Goal: Task Accomplishment & Management: Manage account settings

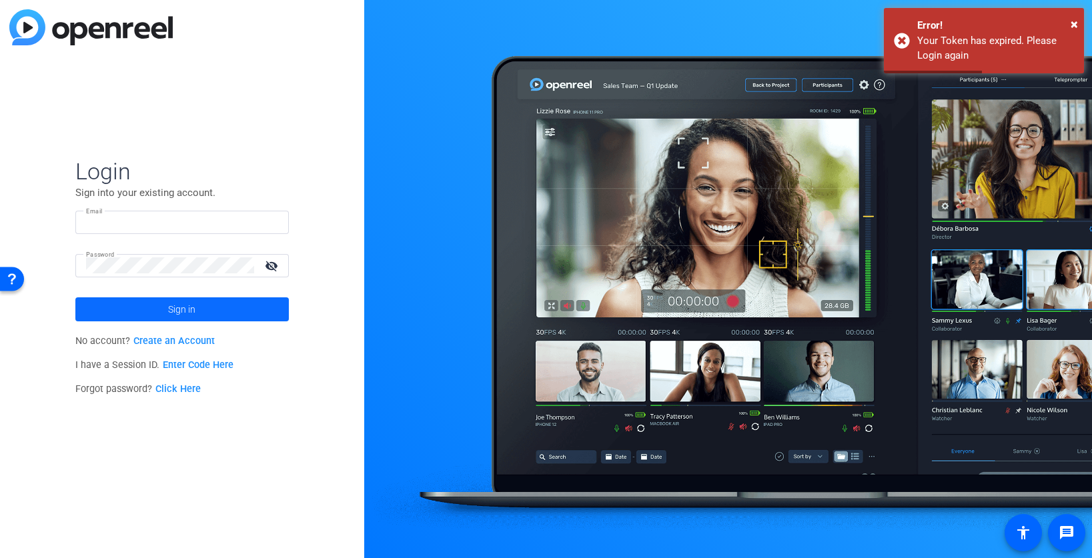
type input "[PERSON_NAME][EMAIL_ADDRESS][PERSON_NAME][DOMAIN_NAME]"
click at [201, 306] on span at bounding box center [181, 309] width 213 height 32
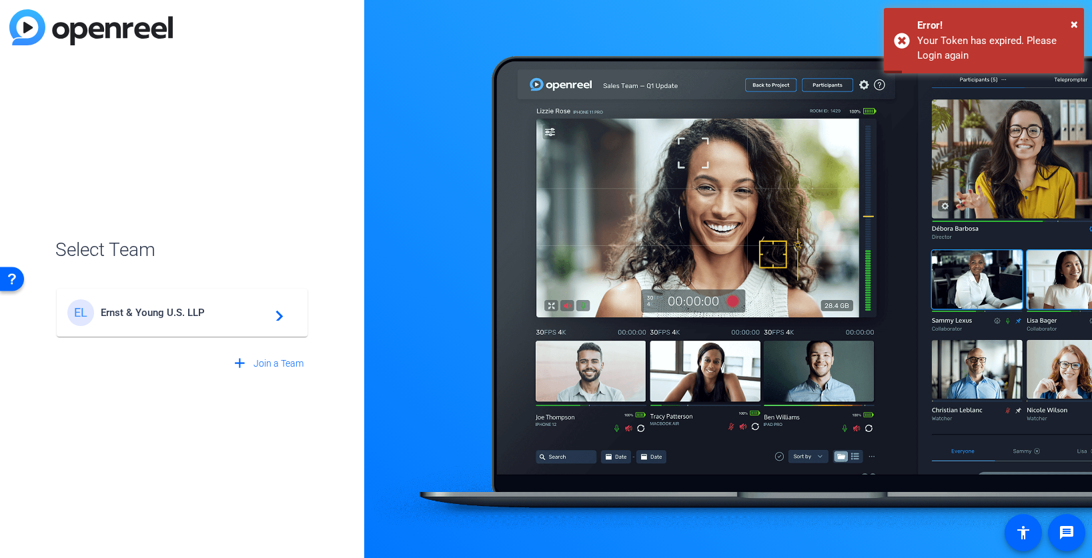
click at [181, 311] on span "Ernst & Young U.S. LLP" at bounding box center [184, 313] width 167 height 12
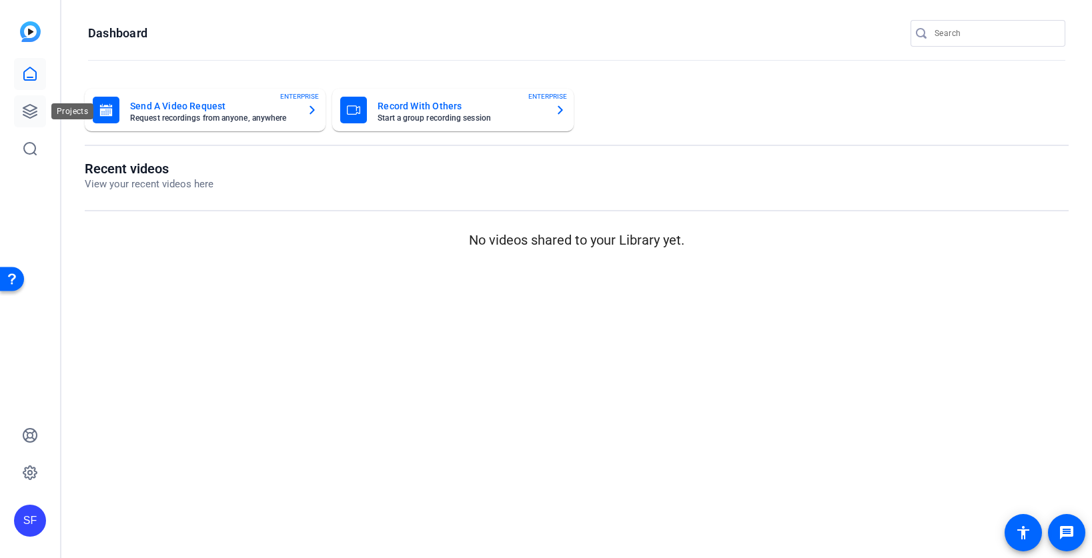
click at [31, 109] on icon at bounding box center [30, 111] width 16 height 16
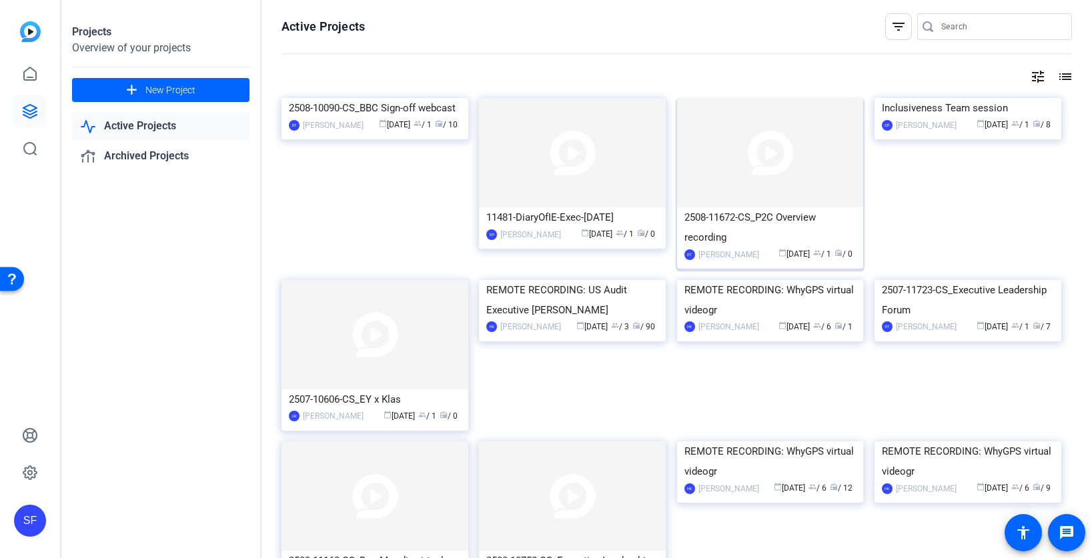
click at [744, 226] on div "2508-11672-CS_P2C Overview recording" at bounding box center [770, 227] width 172 height 40
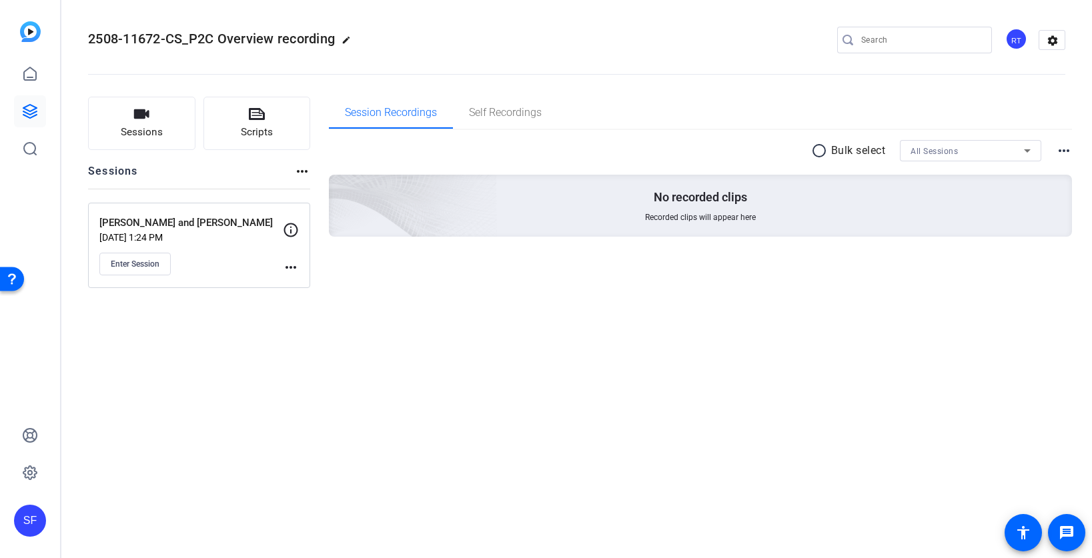
click at [1016, 39] on div "RT" at bounding box center [1016, 39] width 22 height 22
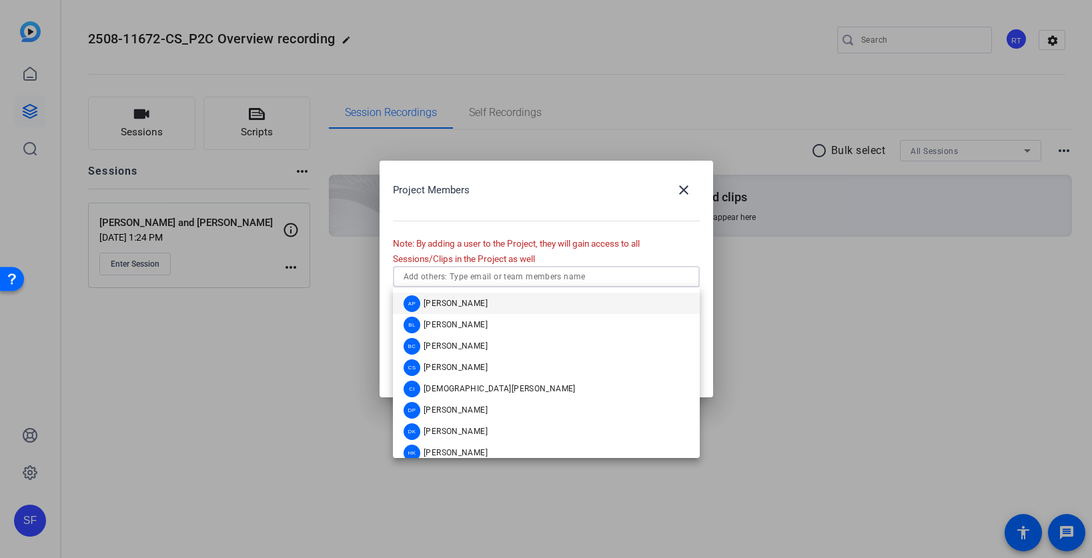
click at [535, 276] on input "text" at bounding box center [546, 277] width 285 height 16
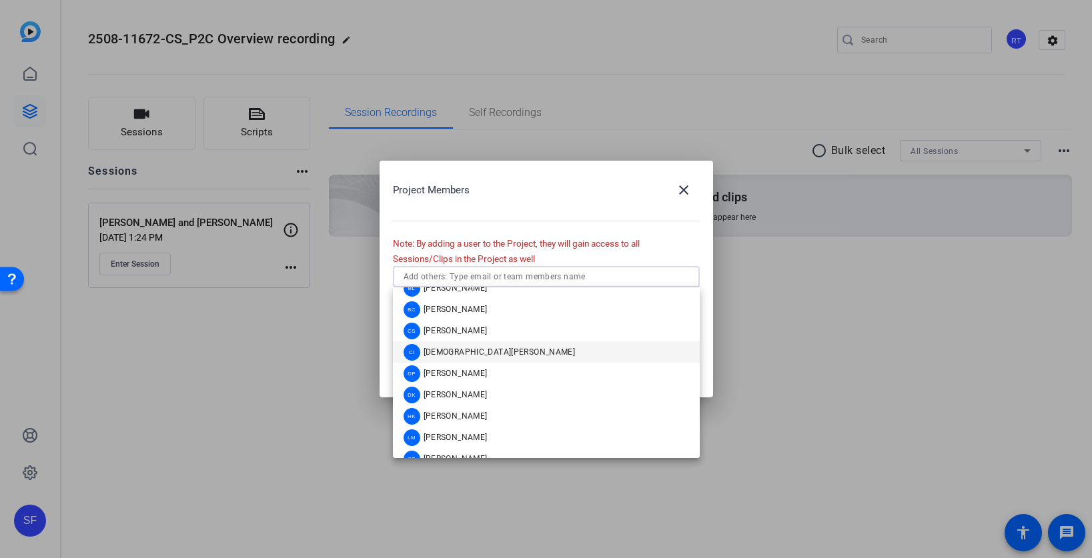
scroll to position [53, 0]
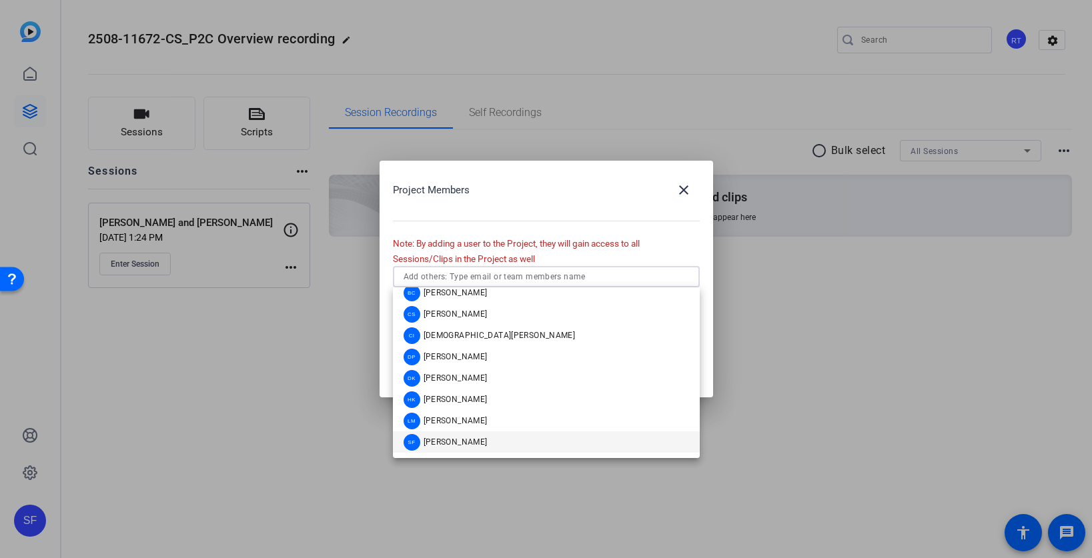
click at [475, 441] on span "[PERSON_NAME]" at bounding box center [456, 442] width 64 height 11
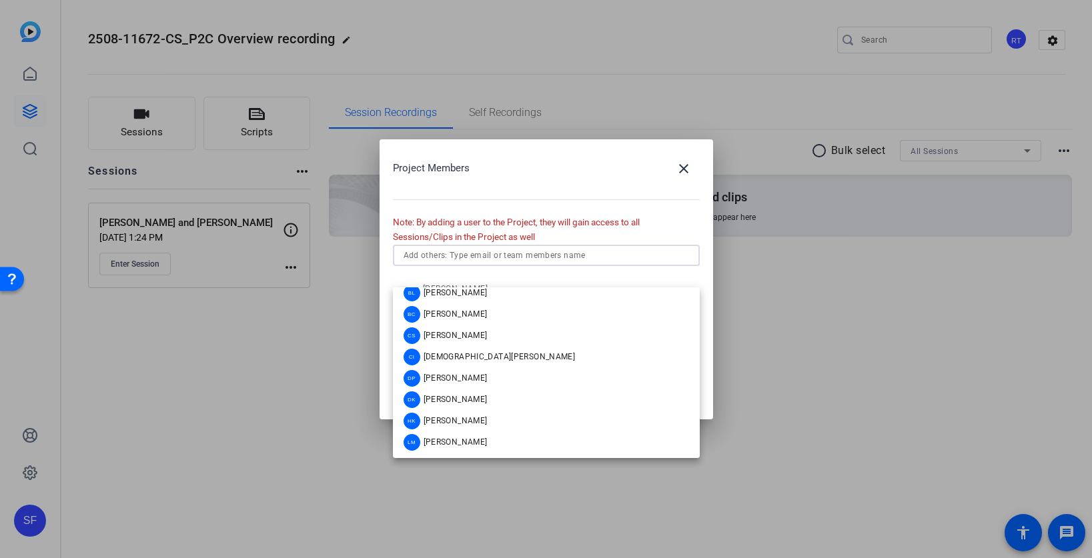
scroll to position [0, 0]
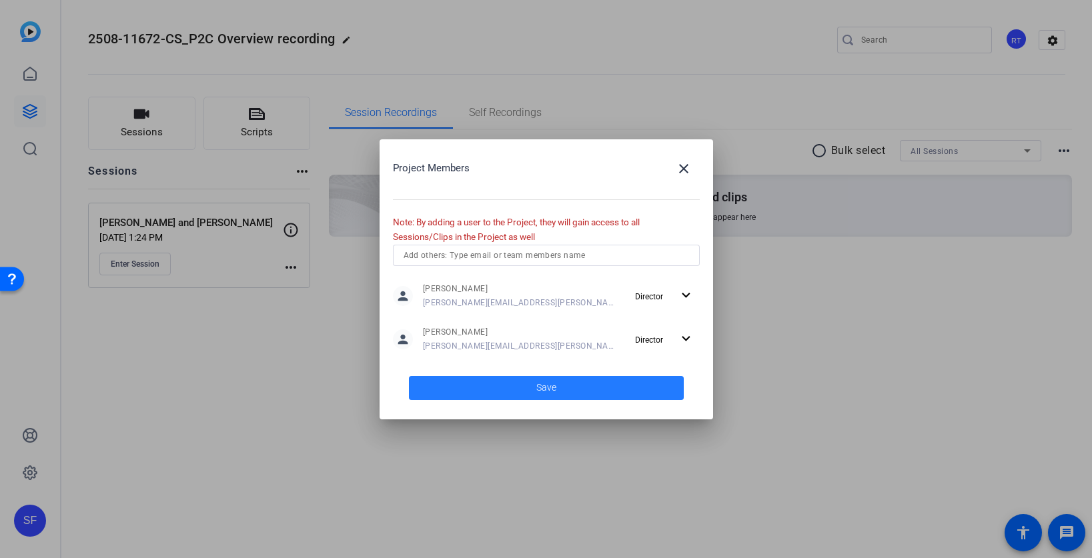
click at [540, 385] on span "Save" at bounding box center [546, 388] width 20 height 14
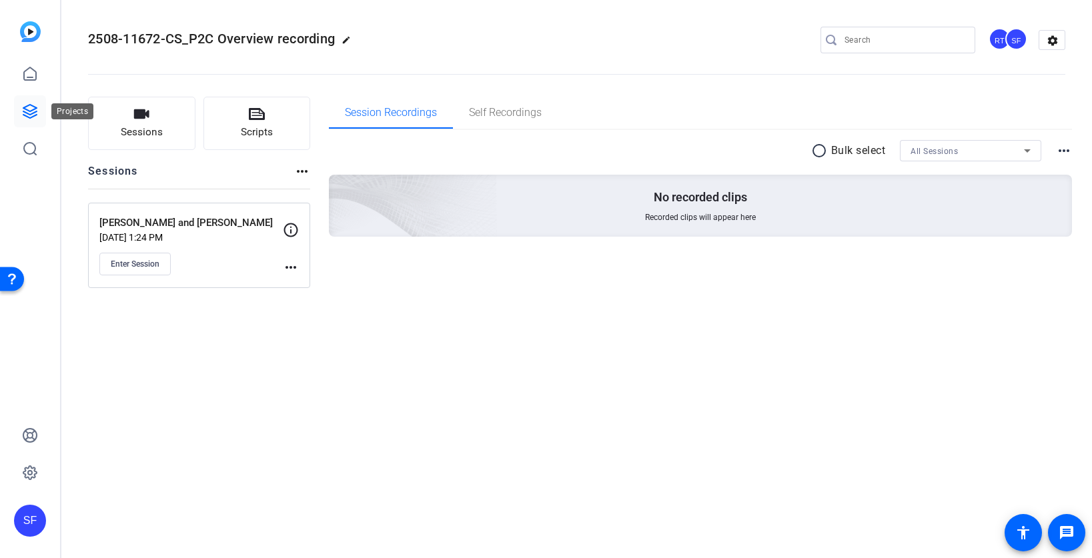
drag, startPoint x: 33, startPoint y: 111, endPoint x: 33, endPoint y: 102, distance: 8.7
click at [33, 111] on icon at bounding box center [29, 111] width 13 height 13
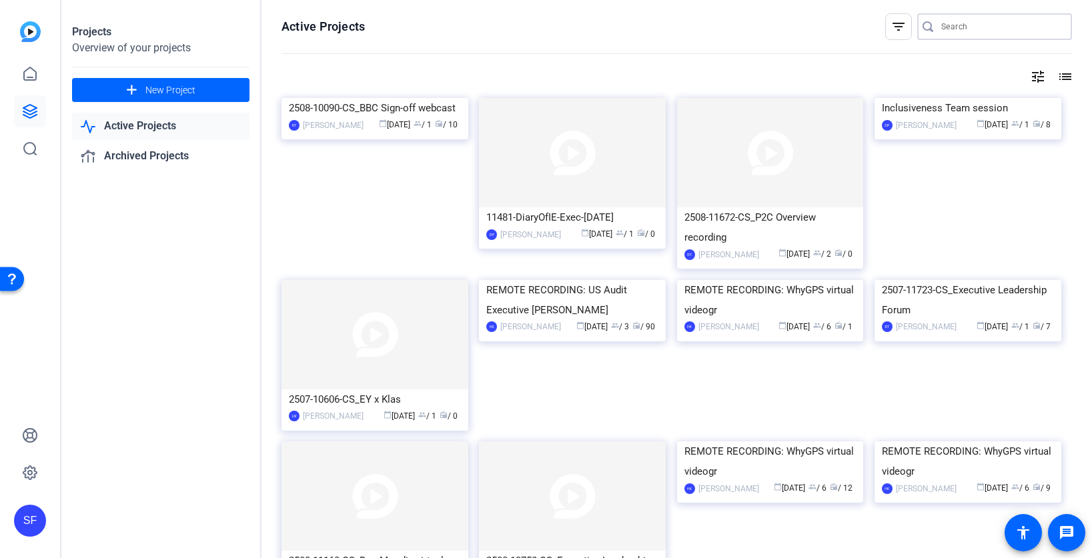
click at [941, 26] on input "Search" at bounding box center [1001, 27] width 120 height 16
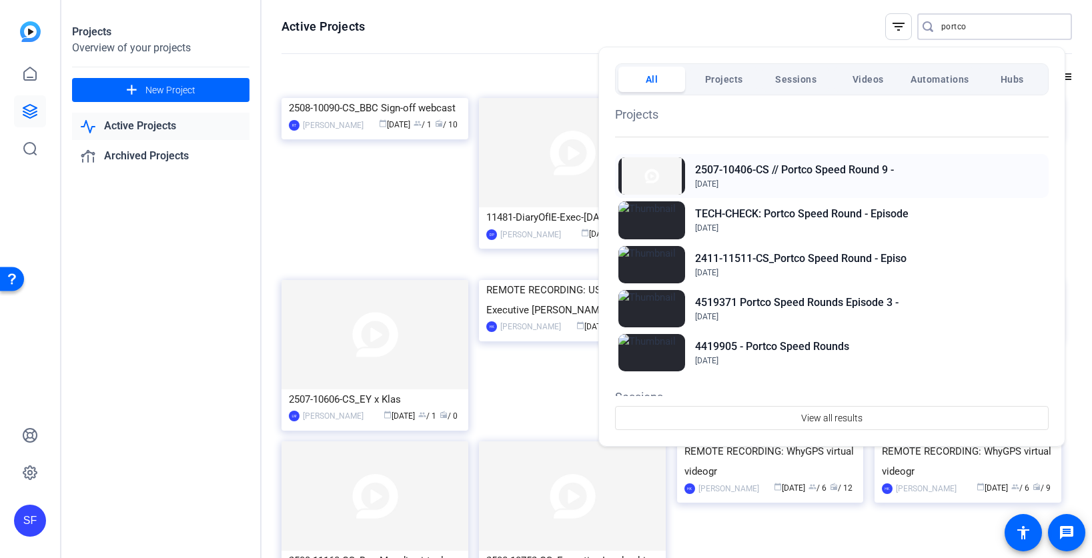
click at [816, 162] on h2 "2507-10406-CS // Portco Speed Round 9 -" at bounding box center [794, 170] width 199 height 16
click at [199, 345] on div at bounding box center [546, 279] width 1092 height 558
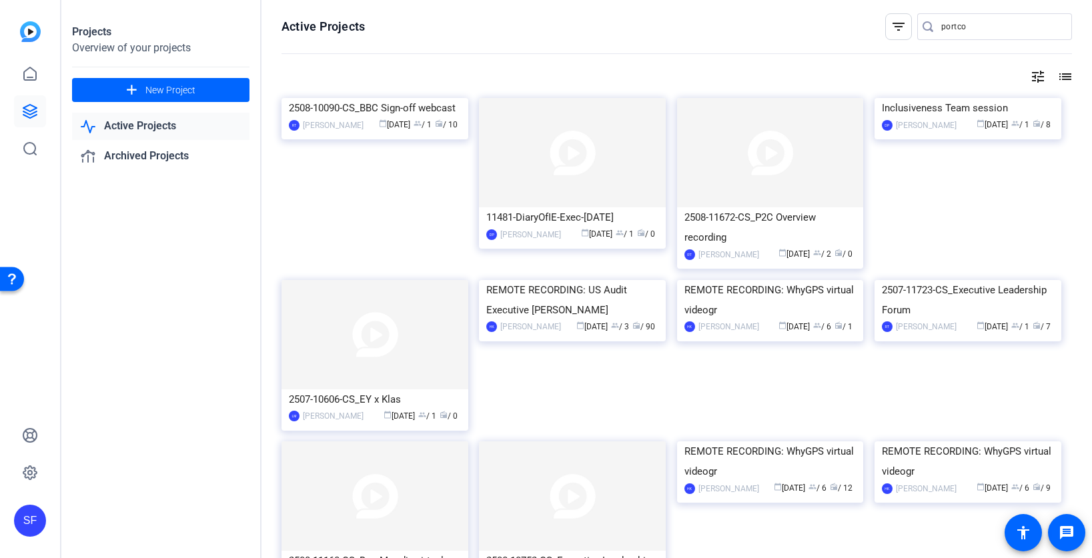
click at [983, 19] on input "portco" at bounding box center [1001, 27] width 120 height 16
paste input "2408-62815-CS"
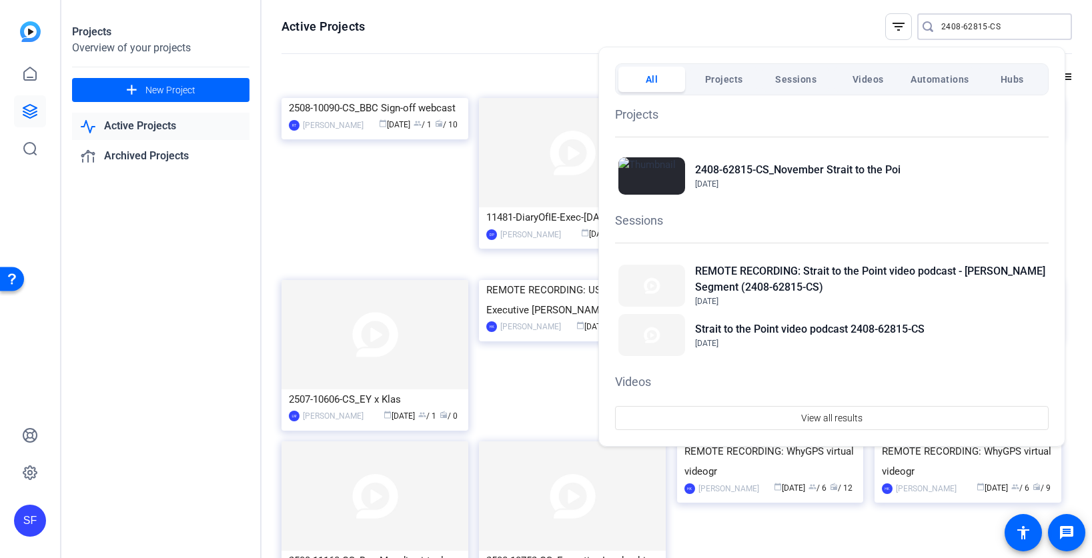
click at [229, 297] on div at bounding box center [546, 279] width 1092 height 558
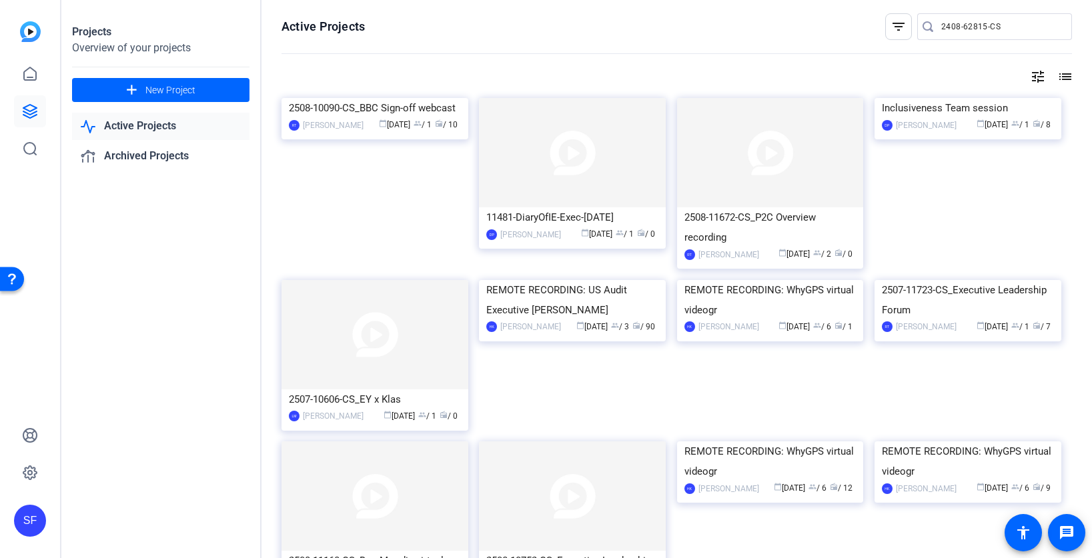
click at [993, 33] on input "2408-62815-CS" at bounding box center [1001, 27] width 120 height 16
type input "strait"
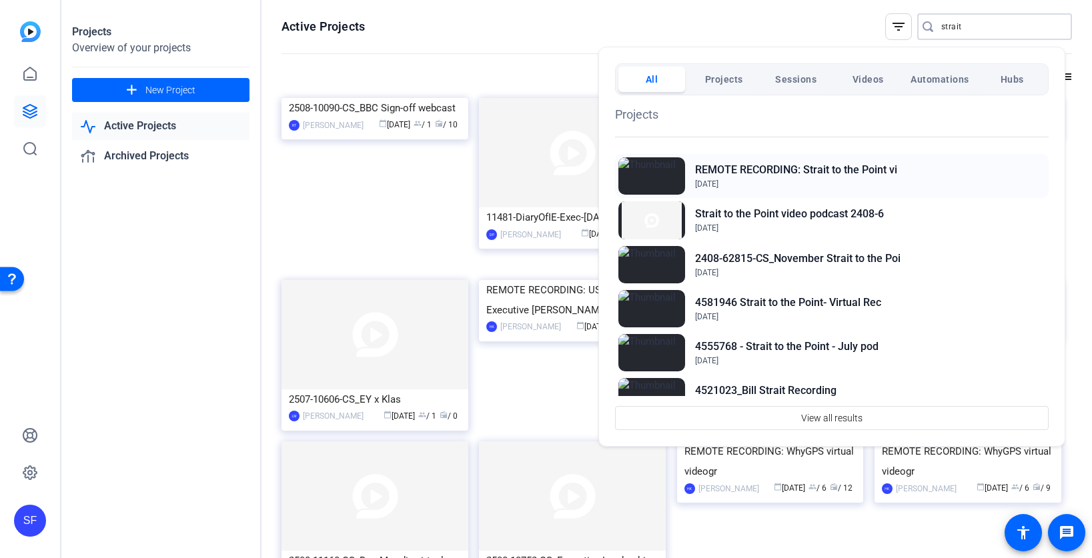
click at [771, 170] on h2 "REMOTE RECORDING: Strait to the Point vi" at bounding box center [796, 170] width 202 height 16
click at [812, 211] on h2 "Strait to the Point video podcast 2408-6" at bounding box center [789, 214] width 189 height 16
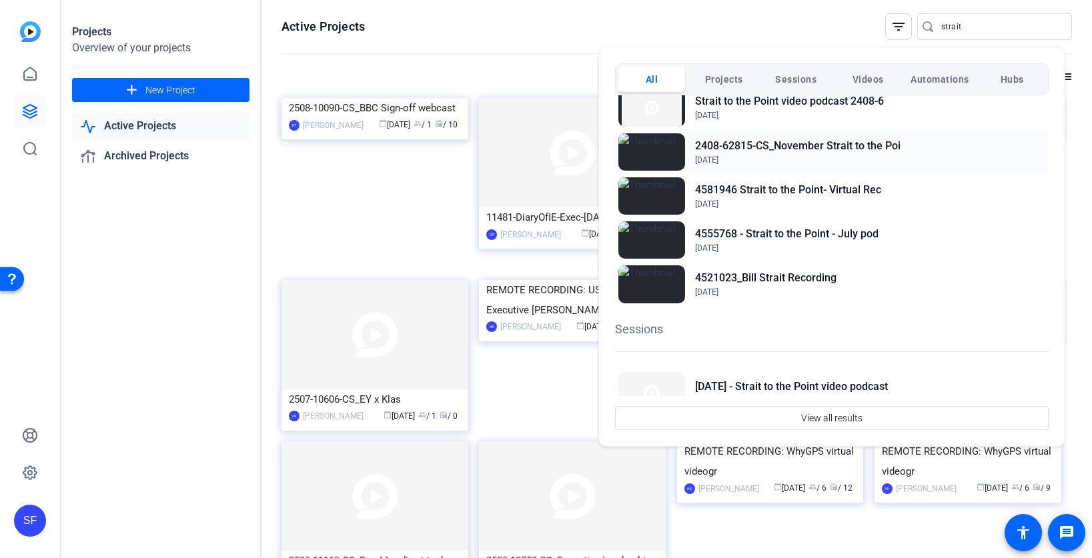
scroll to position [133, 0]
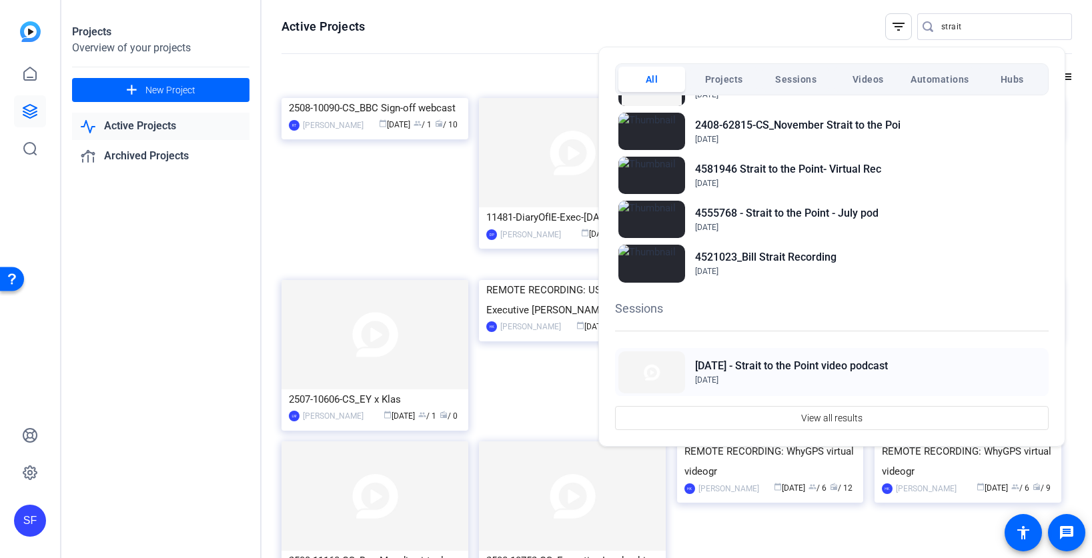
click at [823, 362] on h2 "[DATE] - Strait to the Point video podcast" at bounding box center [791, 366] width 193 height 16
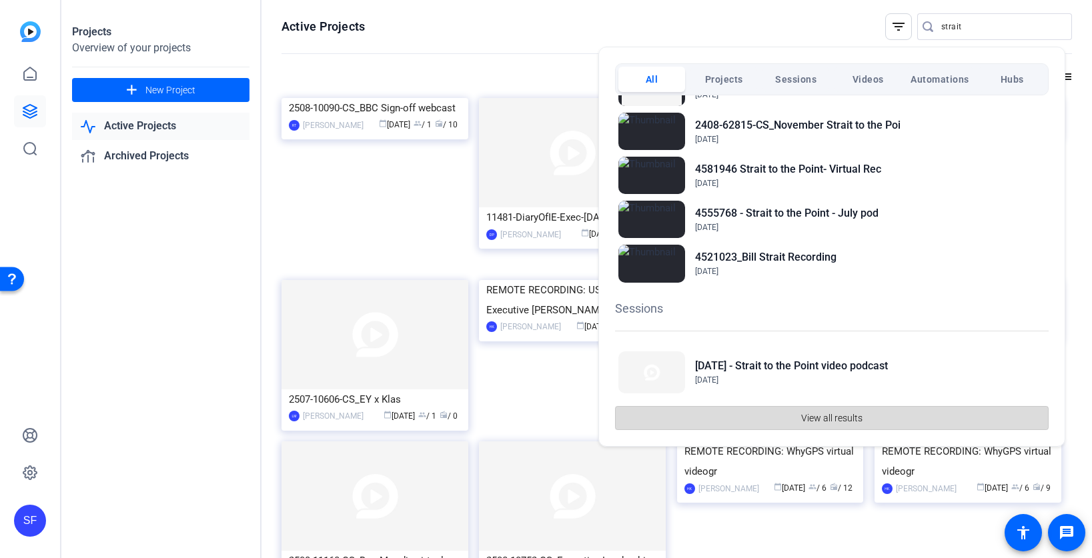
click at [802, 422] on span "View all results" at bounding box center [831, 418] width 61 height 25
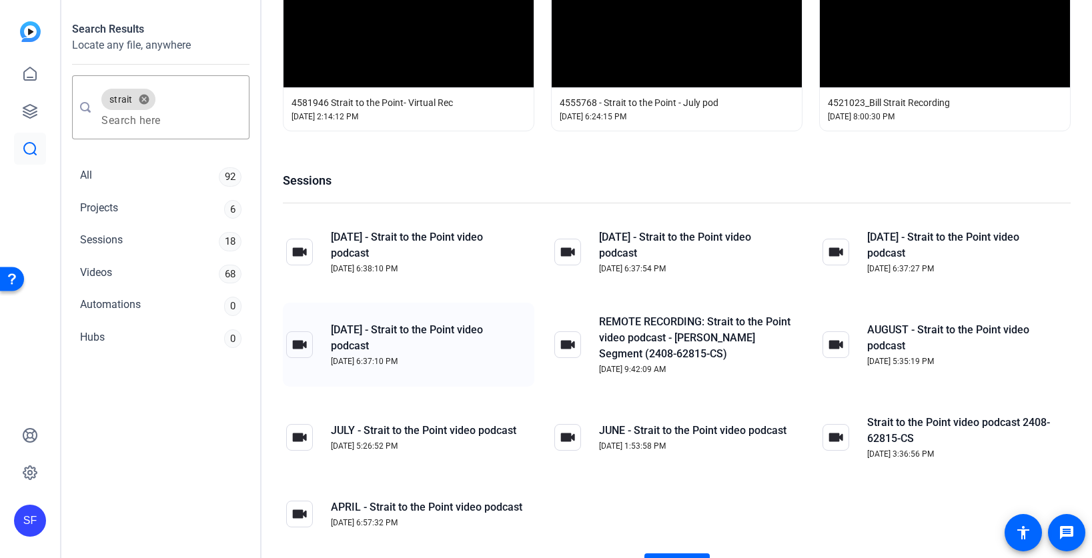
scroll to position [0, 0]
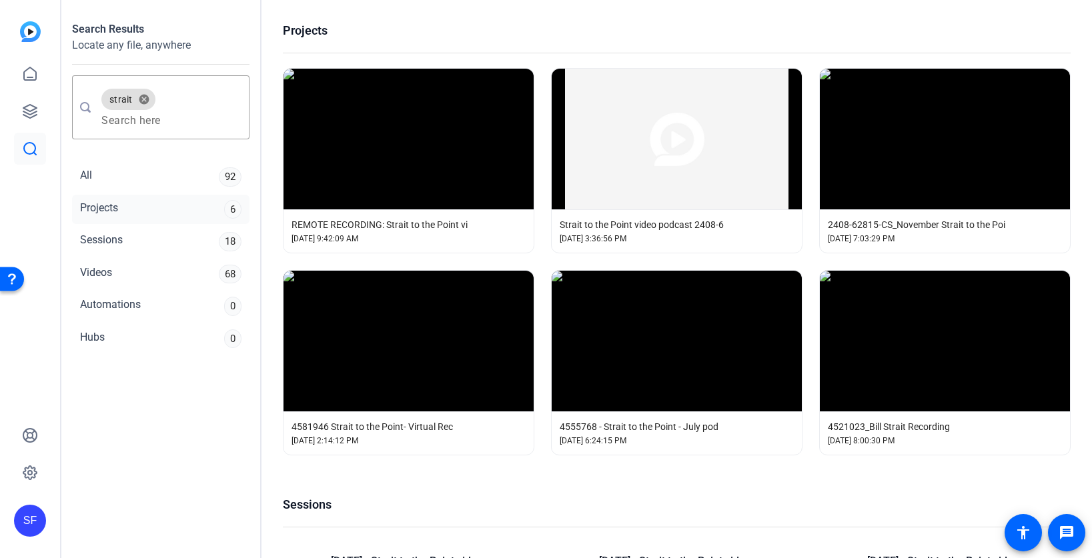
click at [104, 202] on div "Projects" at bounding box center [99, 209] width 38 height 19
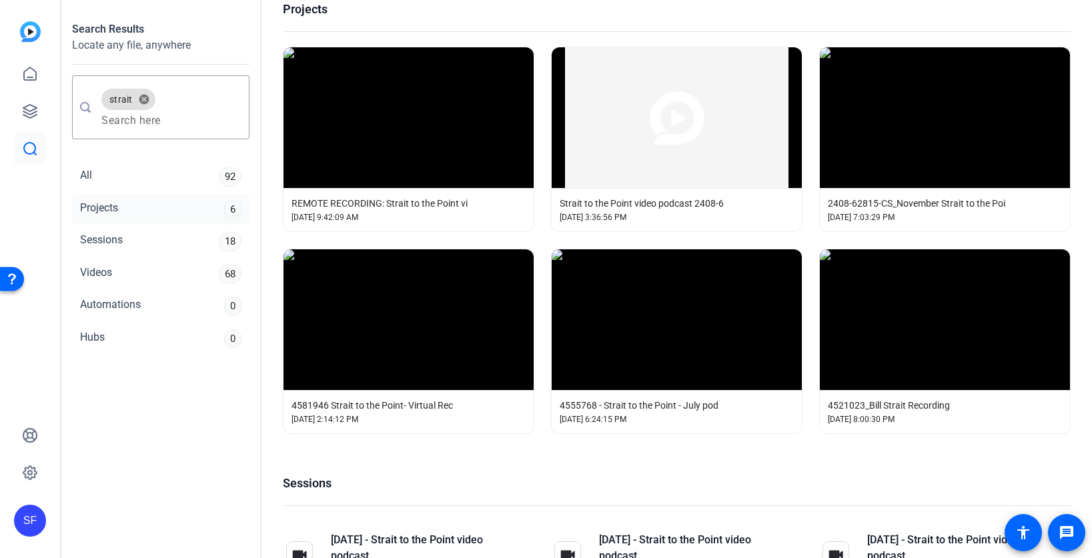
click at [124, 207] on div "Projects 6" at bounding box center [160, 210] width 177 height 30
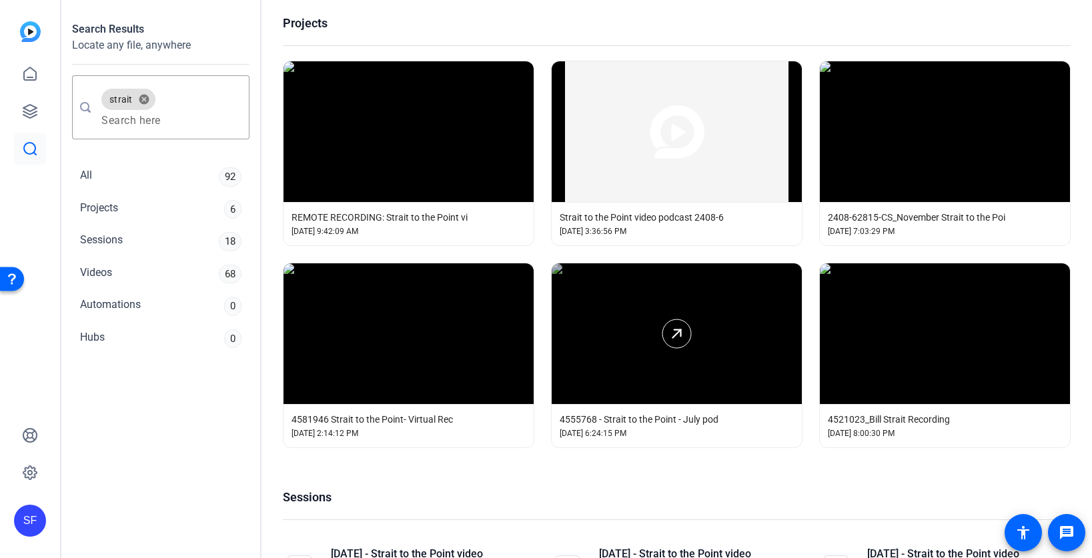
scroll to position [0, 0]
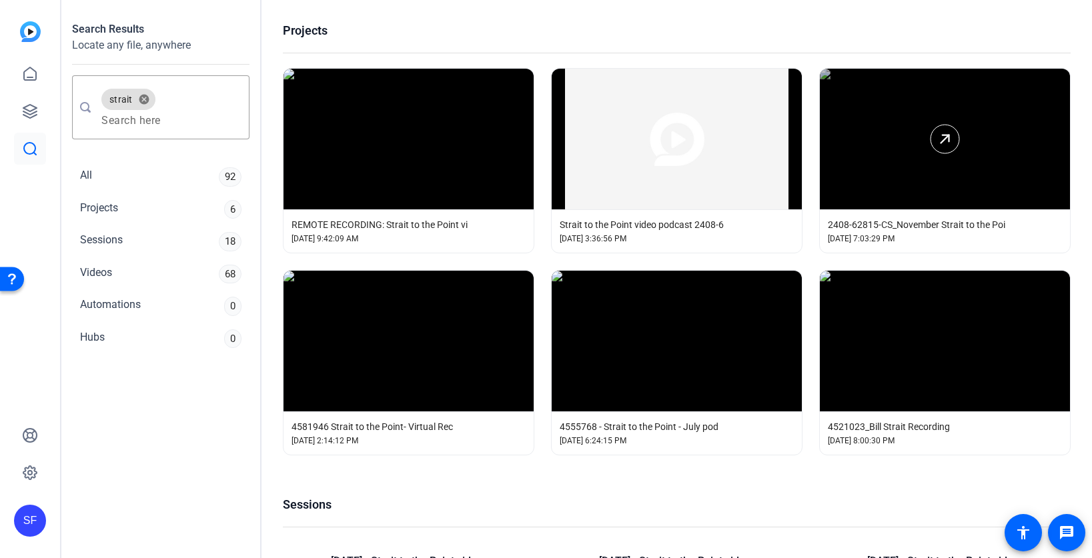
click at [856, 187] on div at bounding box center [945, 139] width 250 height 141
click at [829, 233] on span "Oct 21, 2024, 7:03:29 PM" at bounding box center [861, 239] width 67 height 12
click at [878, 185] on div at bounding box center [945, 139] width 250 height 141
click at [31, 102] on link at bounding box center [30, 111] width 32 height 32
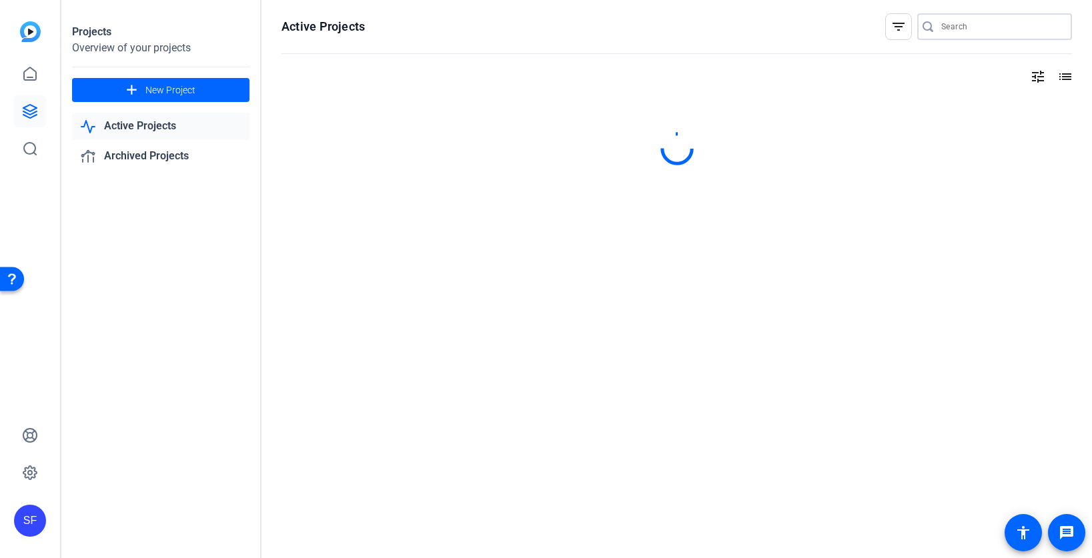
click at [960, 28] on input "Search" at bounding box center [1001, 27] width 120 height 16
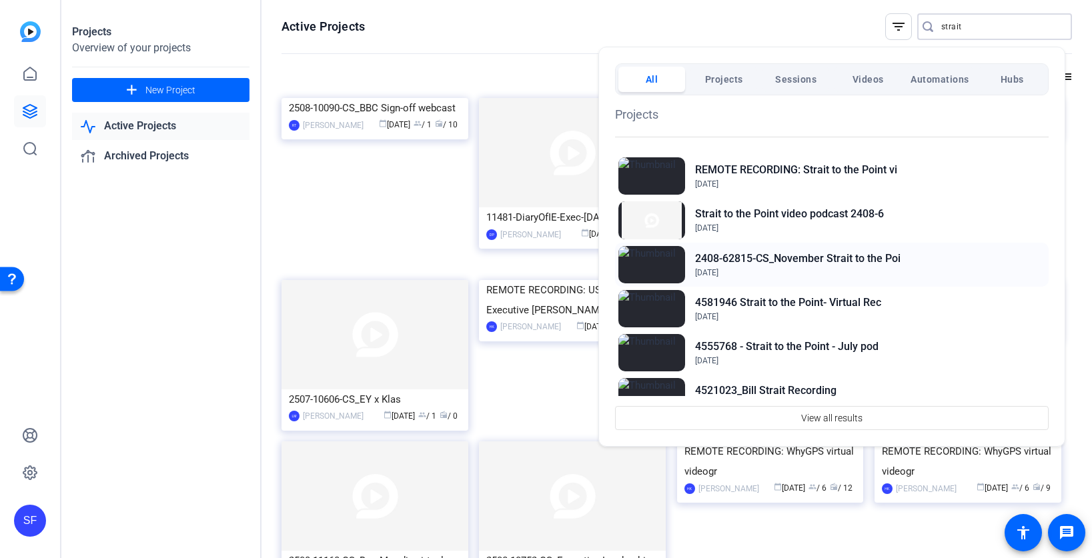
type input "strait"
click at [736, 264] on h2 "2408-62815-CS_November Strait to the Poi" at bounding box center [797, 259] width 205 height 16
click at [30, 108] on div at bounding box center [546, 279] width 1092 height 558
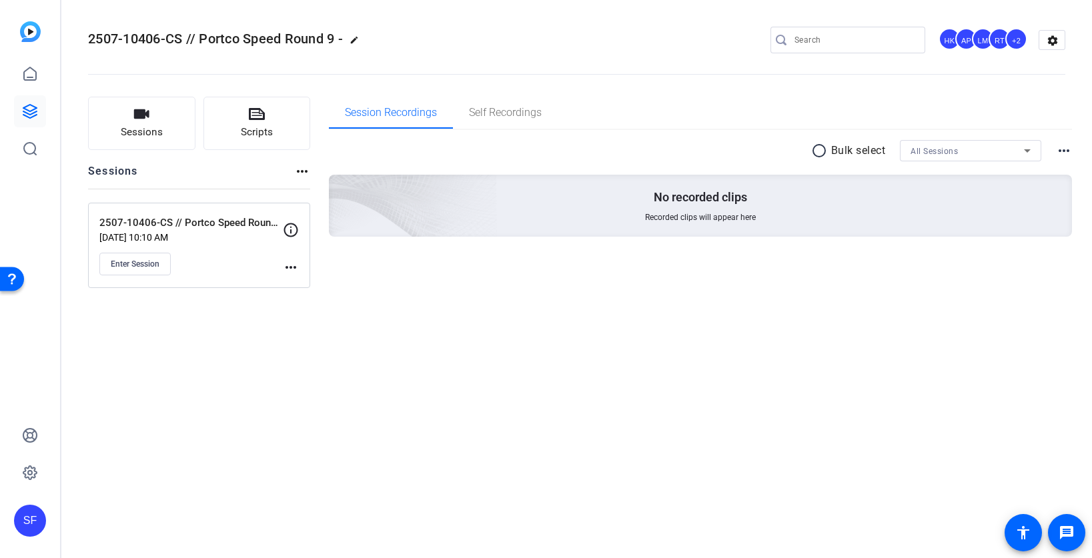
click at [1015, 33] on div "+2" at bounding box center [1016, 39] width 22 height 22
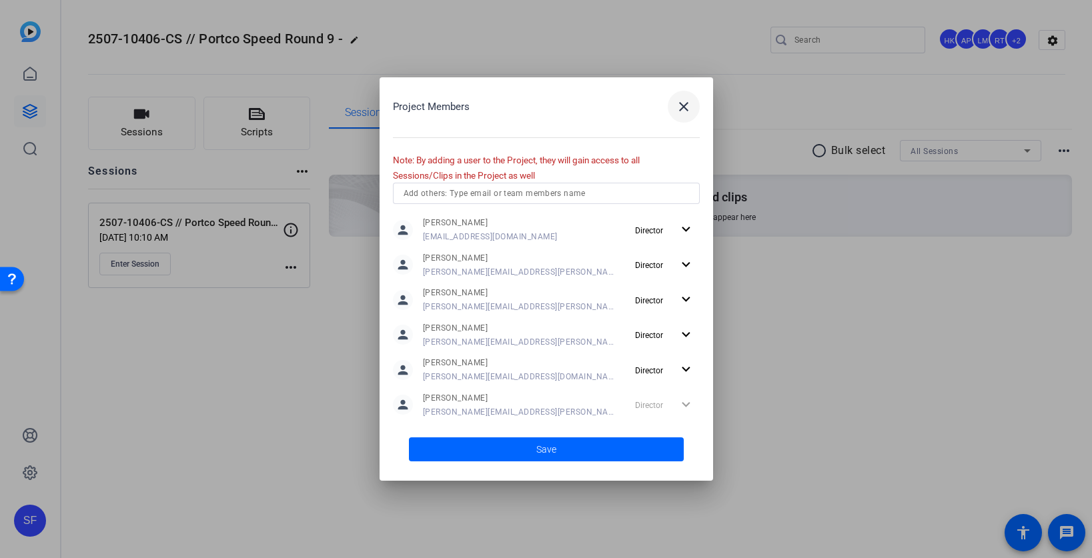
click at [0, 0] on mat-icon "close" at bounding box center [0, 0] width 0 height 0
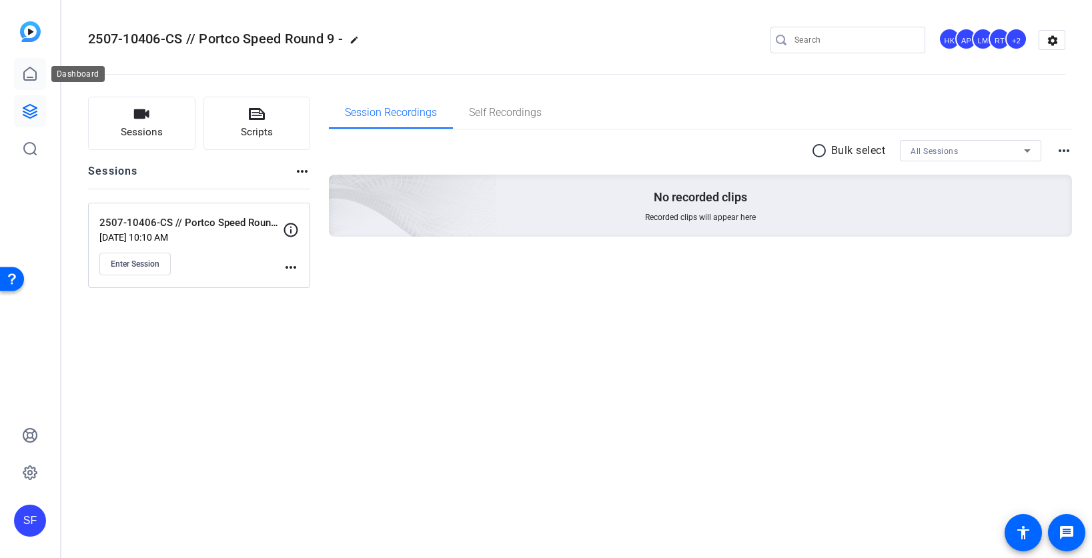
click at [25, 77] on icon at bounding box center [30, 74] width 16 height 16
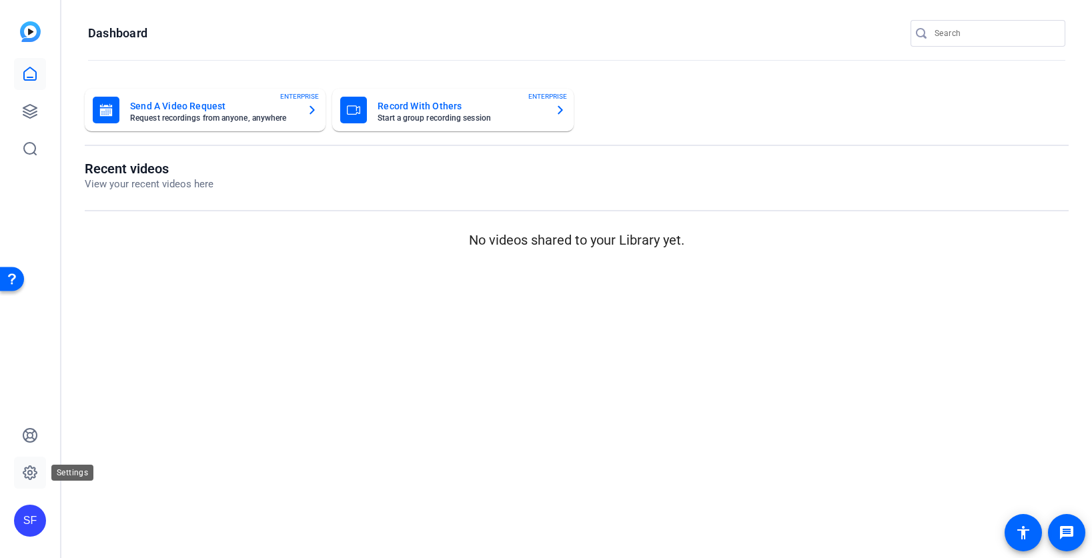
click at [28, 468] on icon at bounding box center [29, 472] width 13 height 13
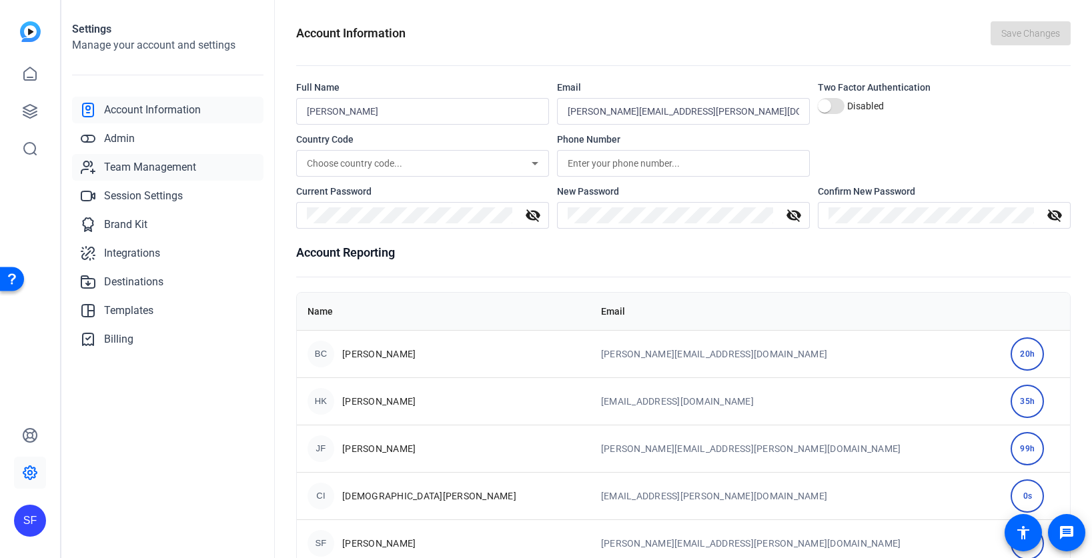
click at [133, 164] on span "Team Management" at bounding box center [150, 167] width 92 height 16
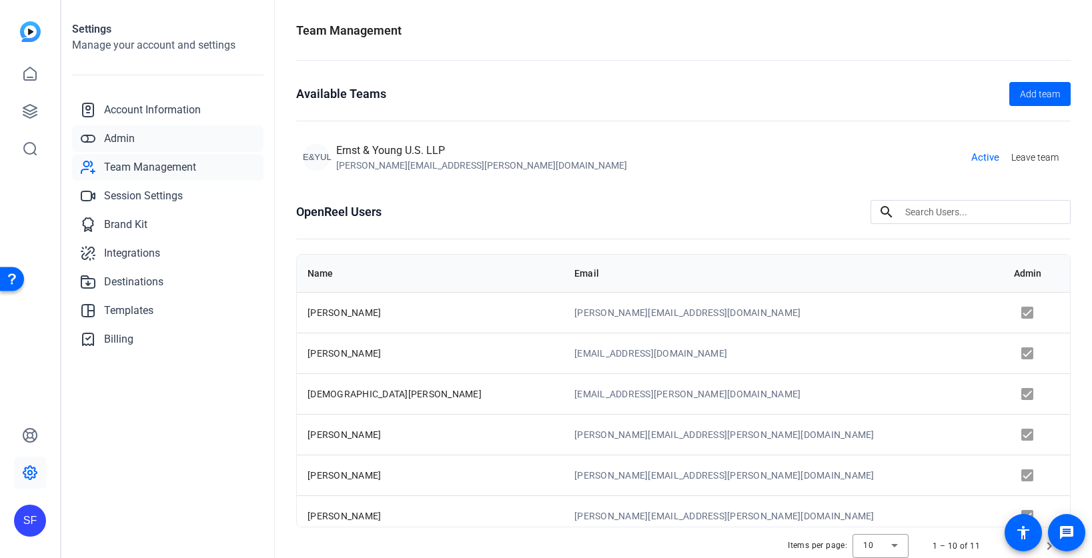
click at [137, 133] on link "Admin" at bounding box center [167, 138] width 191 height 27
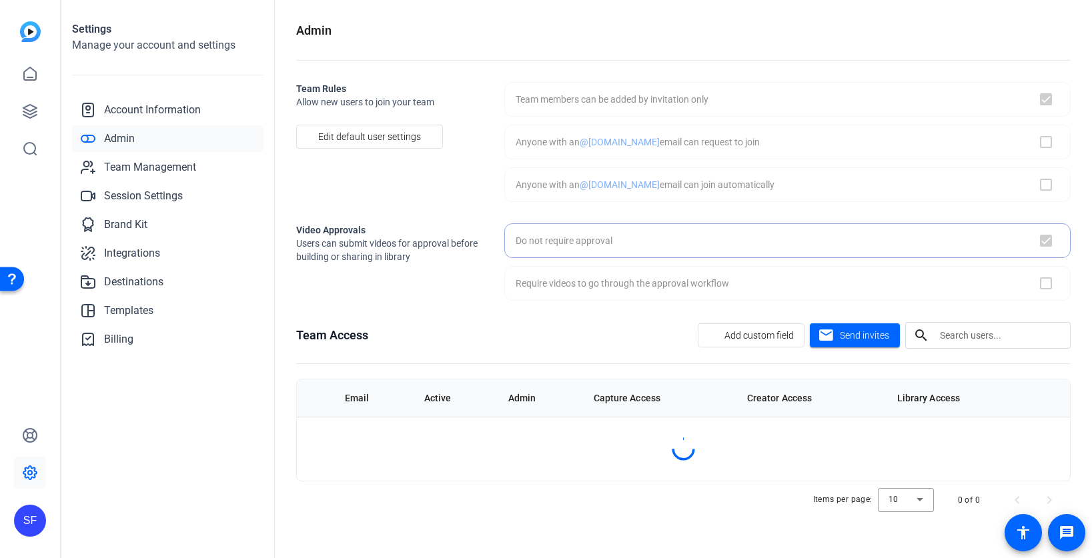
checkbox input "true"
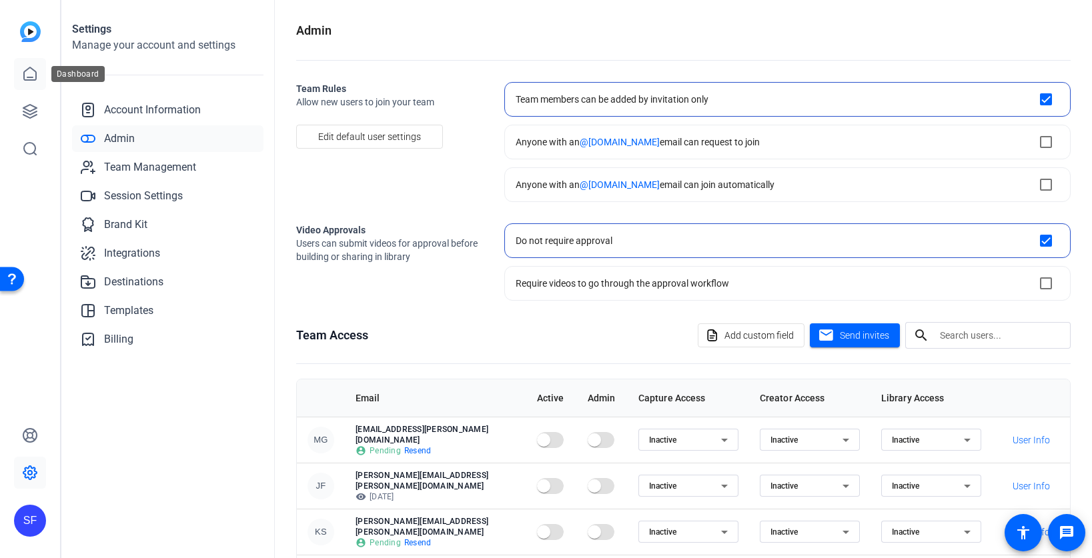
click at [33, 77] on icon at bounding box center [30, 74] width 16 height 16
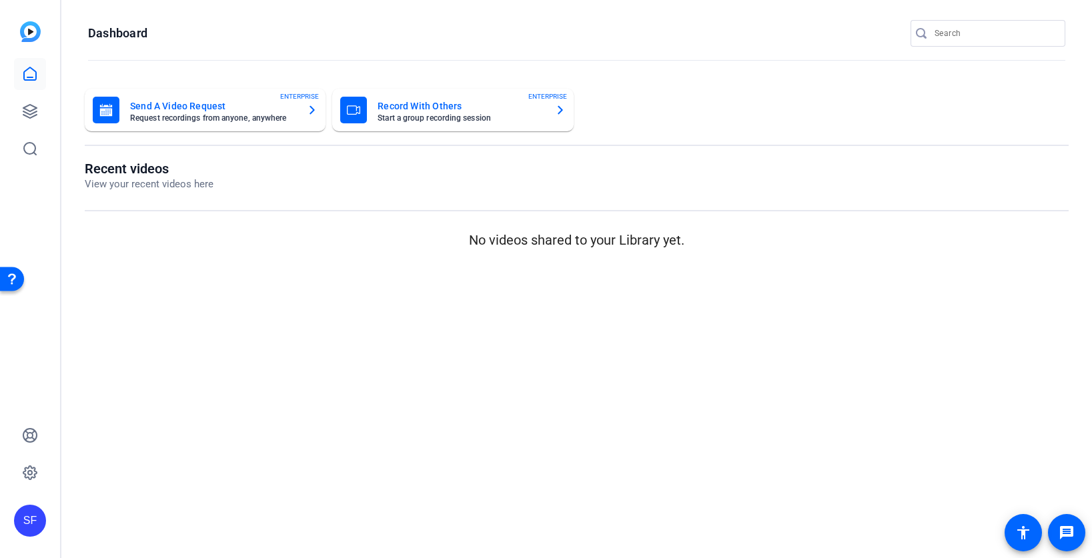
drag, startPoint x: 960, startPoint y: 197, endPoint x: 947, endPoint y: 123, distance: 75.1
click at [960, 197] on div "Recent videos View your recent videos here No videos shared to your Library yet." at bounding box center [577, 205] width 984 height 89
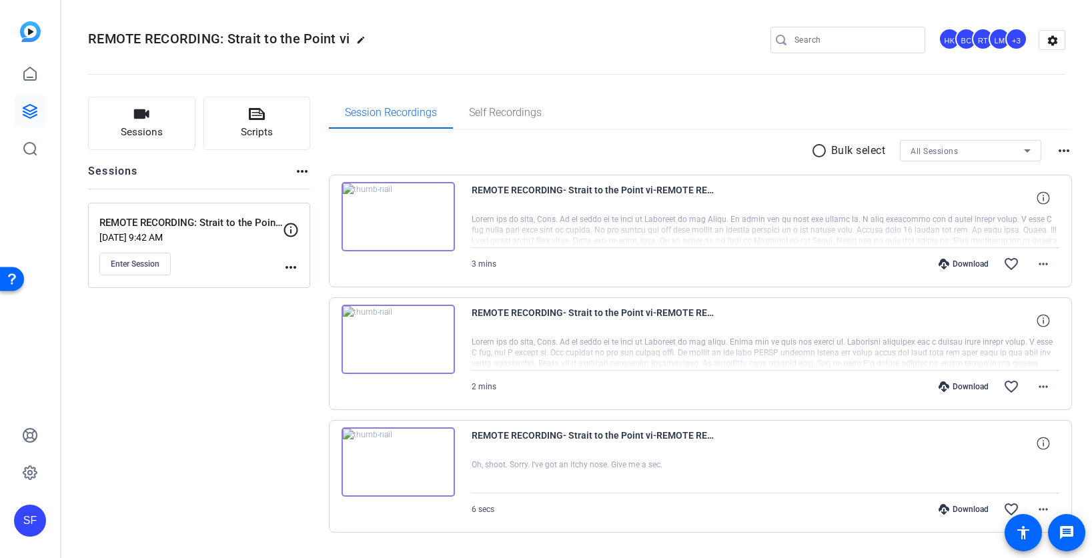
click at [292, 266] on mat-icon "more_horiz" at bounding box center [291, 267] width 16 height 16
click at [316, 287] on span "Edit Session" at bounding box center [323, 287] width 61 height 16
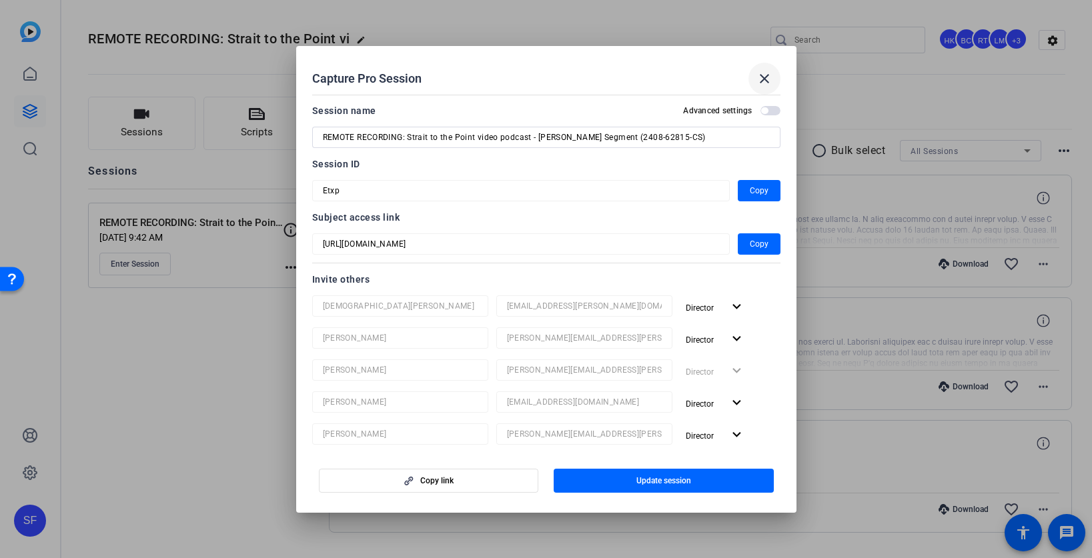
drag, startPoint x: 670, startPoint y: 78, endPoint x: 752, endPoint y: 80, distance: 82.1
click at [0, 0] on div "Capture Pro Session close" at bounding box center [0, 0] width 0 height 0
click at [0, 0] on mat-icon "close" at bounding box center [0, 0] width 0 height 0
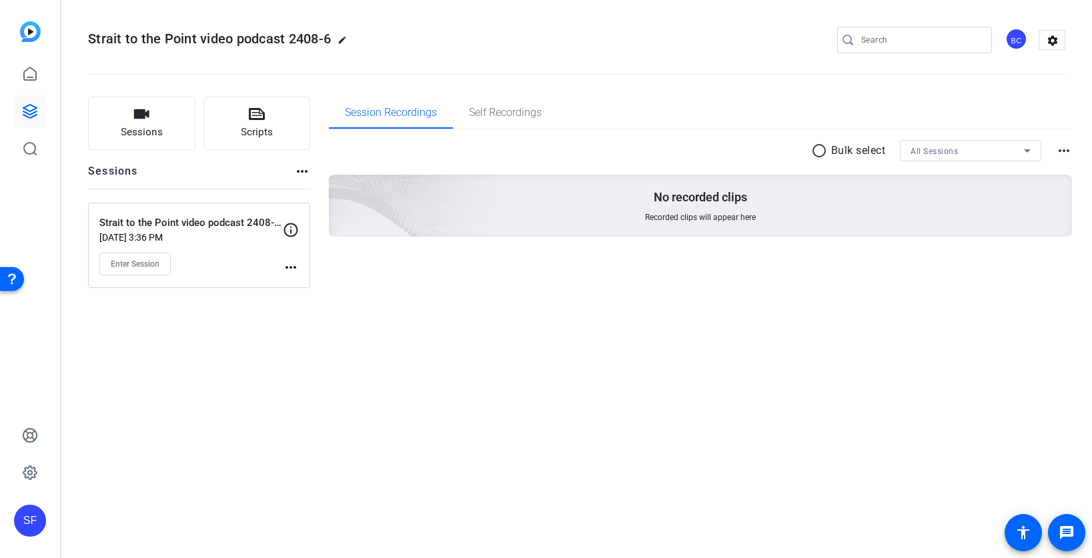
click at [294, 269] on mat-icon "more_horiz" at bounding box center [291, 267] width 16 height 16
click at [309, 283] on span "Edit Session" at bounding box center [323, 287] width 61 height 16
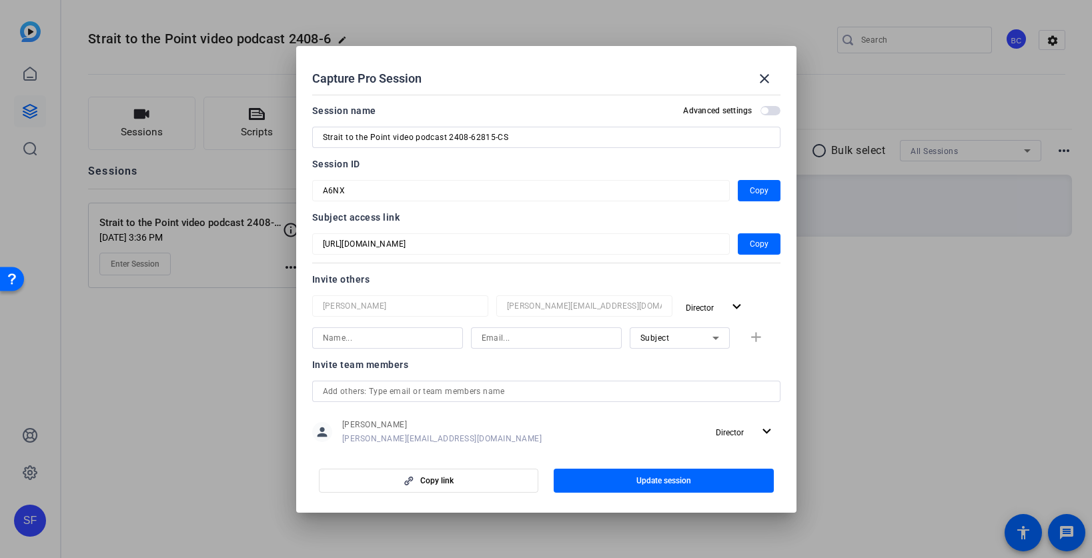
click at [630, 73] on div "Capture Pro Session close" at bounding box center [546, 79] width 468 height 32
click at [770, 73] on mat-icon "close" at bounding box center [764, 79] width 16 height 16
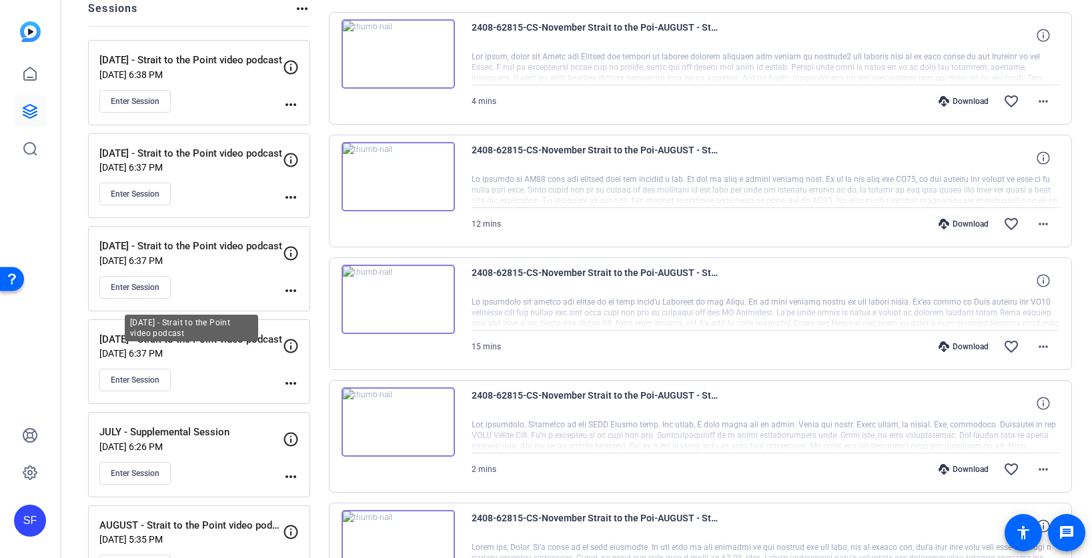
scroll to position [133, 0]
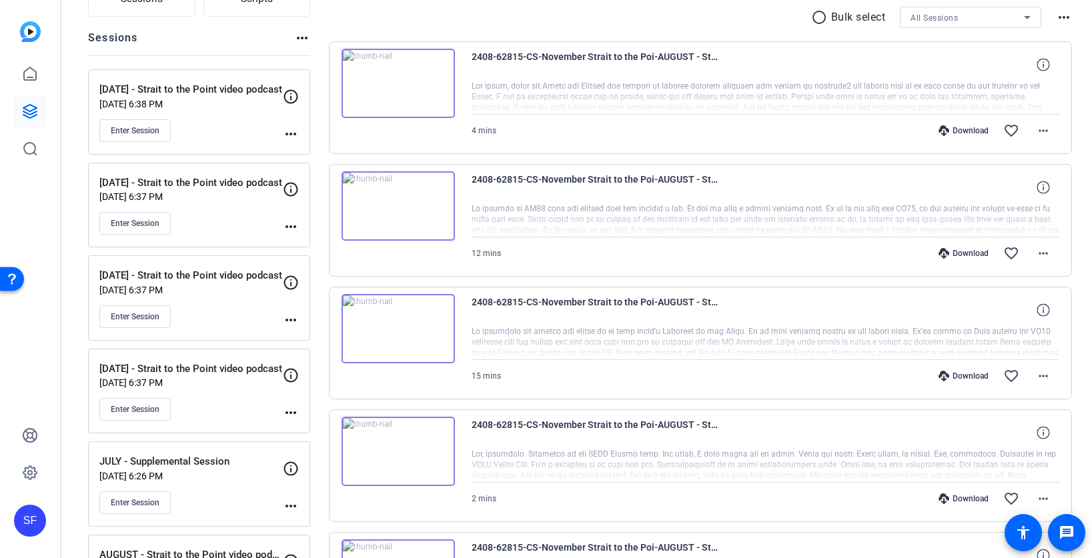
click at [291, 411] on mat-icon "more_horiz" at bounding box center [291, 413] width 16 height 16
click at [313, 432] on span "Edit Session" at bounding box center [323, 433] width 61 height 16
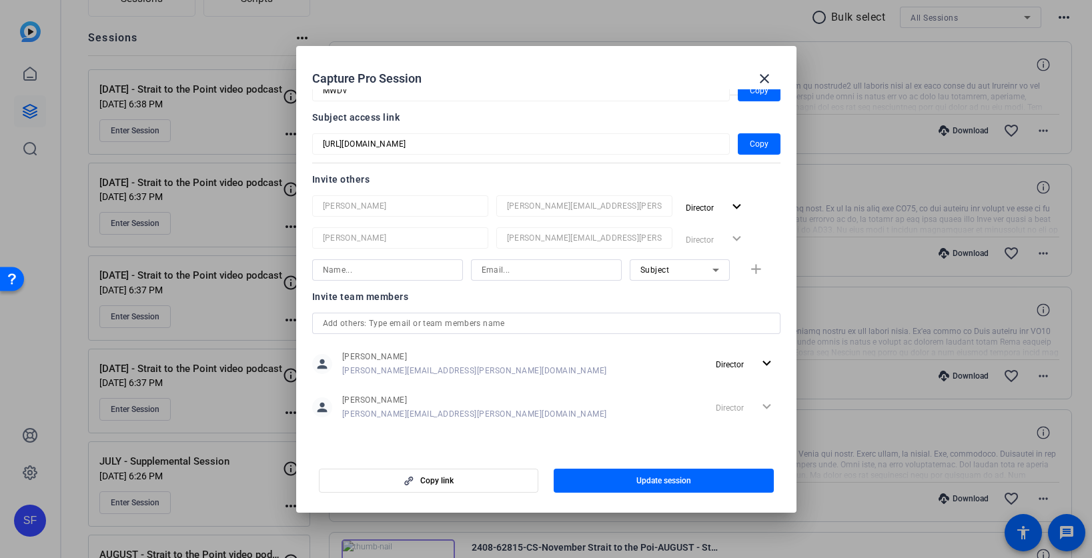
scroll to position [0, 0]
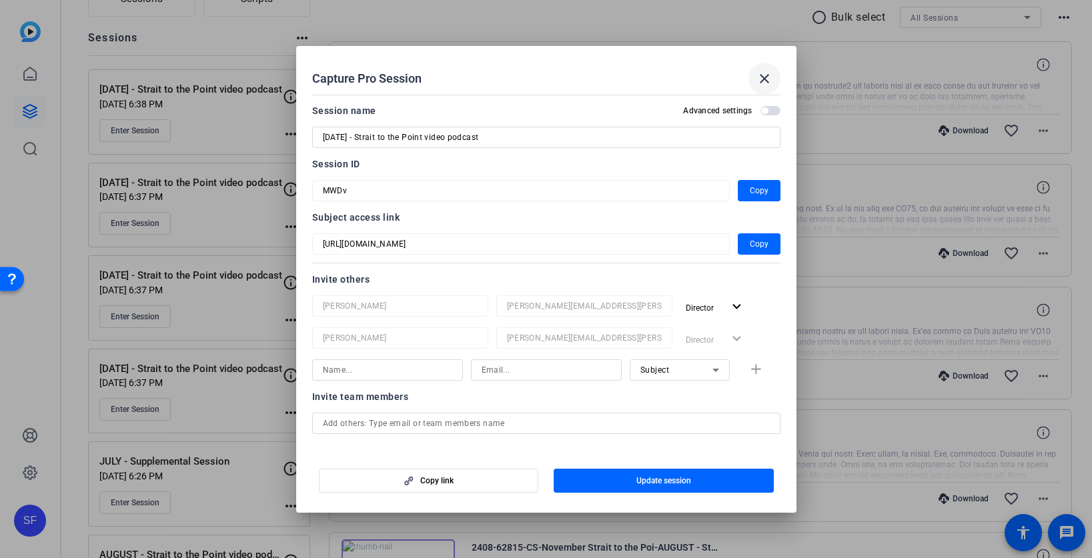
click at [761, 78] on mat-icon "close" at bounding box center [764, 79] width 16 height 16
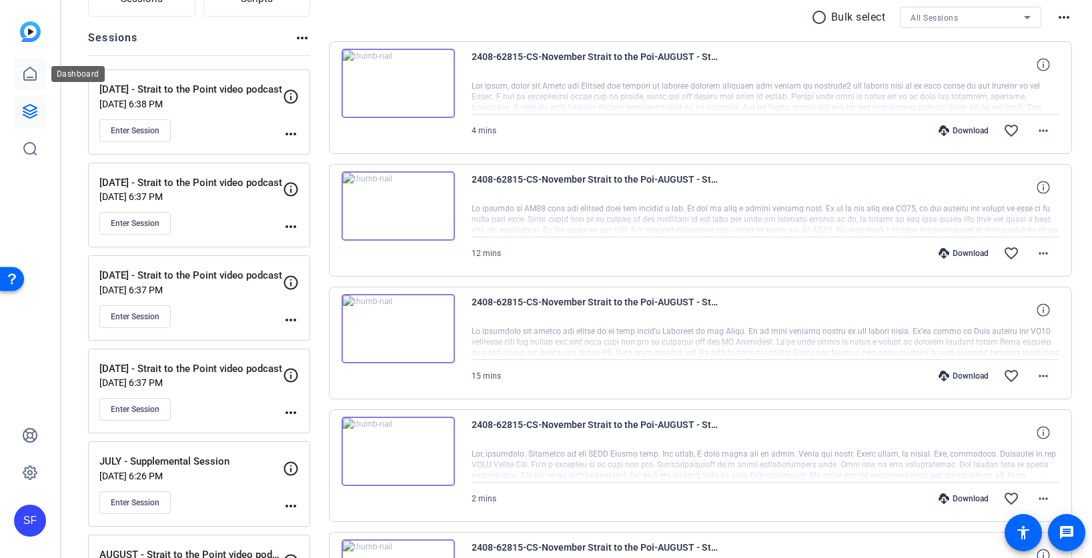
click at [27, 73] on icon at bounding box center [30, 74] width 16 height 16
